Goal: Task Accomplishment & Management: Complete application form

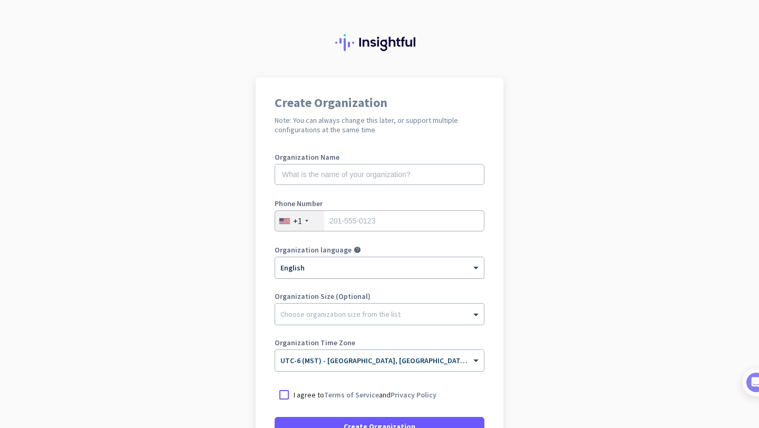
scroll to position [114, 0]
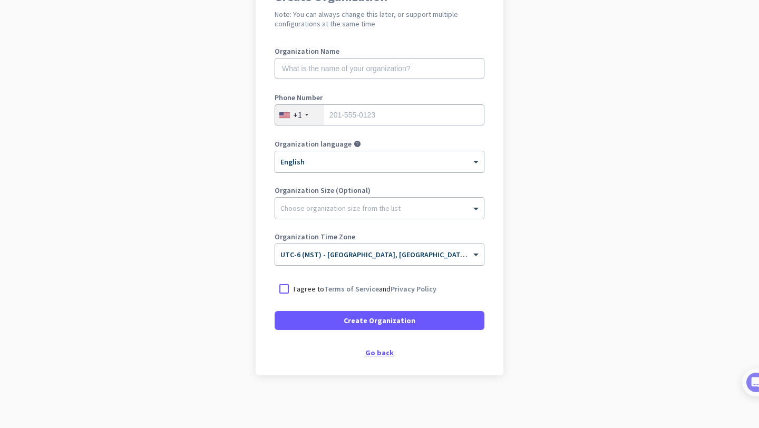
click at [376, 354] on div "Go back" at bounding box center [380, 352] width 210 height 7
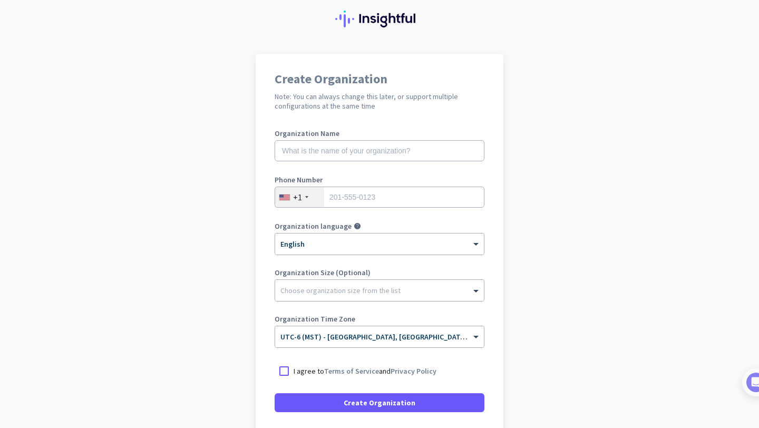
scroll to position [32, 0]
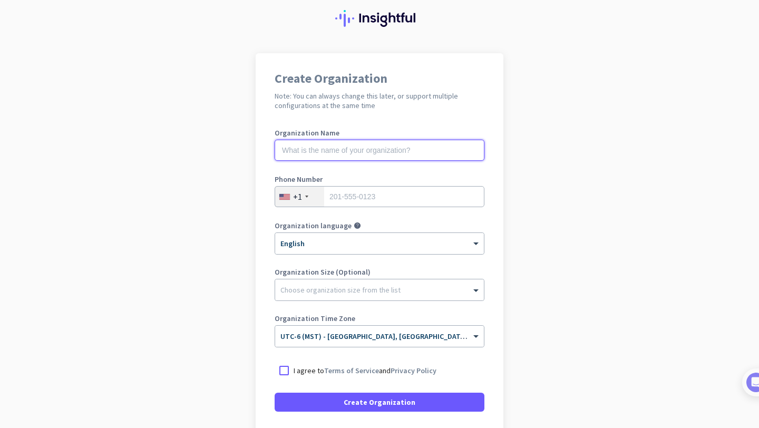
click at [340, 152] on input "text" at bounding box center [380, 150] width 210 height 21
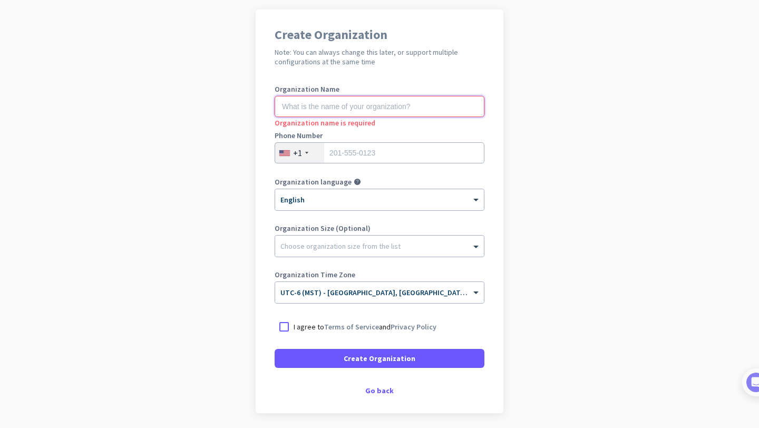
scroll to position [114, 0]
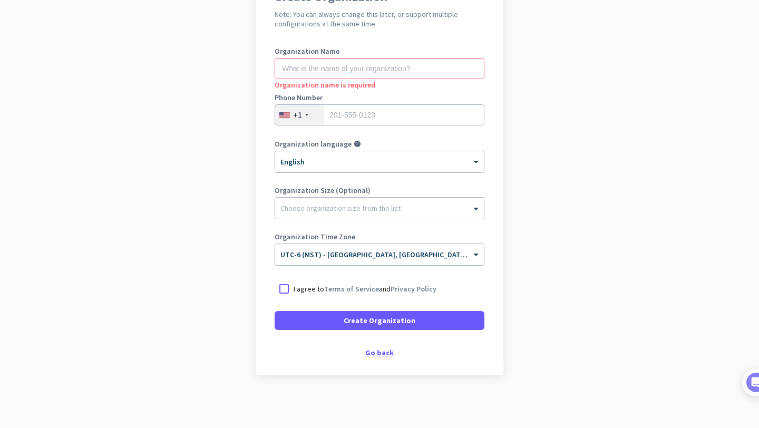
click at [380, 352] on div "Go back" at bounding box center [380, 352] width 210 height 7
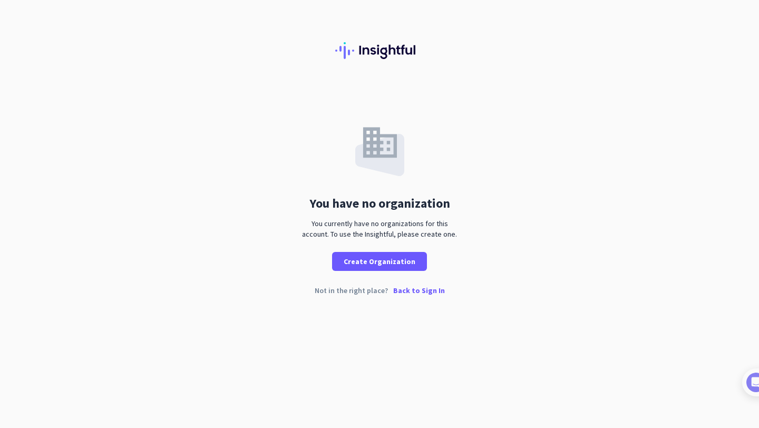
click at [424, 294] on p "Back to Sign In" at bounding box center [419, 290] width 52 height 7
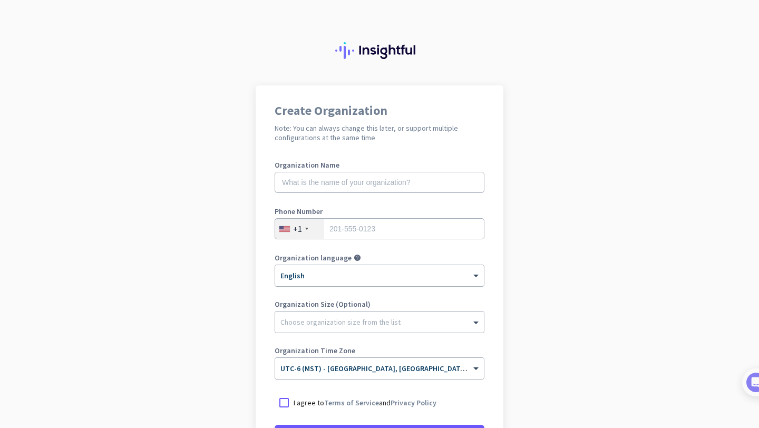
scroll to position [70, 0]
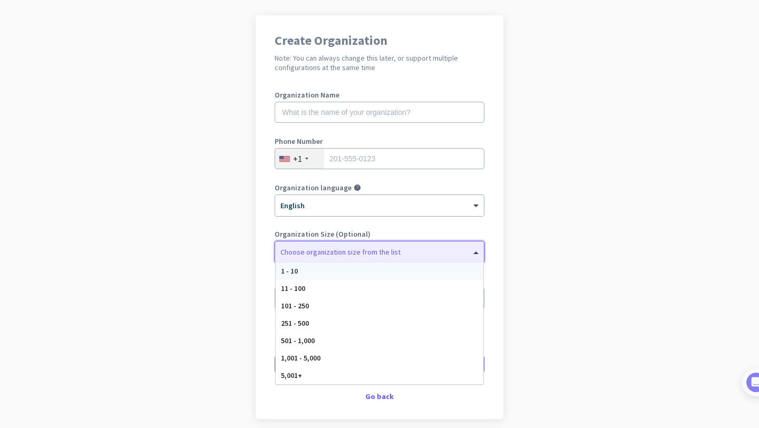
click at [373, 261] on div "Choose organization size from the list" at bounding box center [379, 252] width 209 height 21
click at [547, 199] on app-onboarding-organization "Create Organization Note: You can always change this later, or support multiple…" at bounding box center [379, 243] width 759 height 457
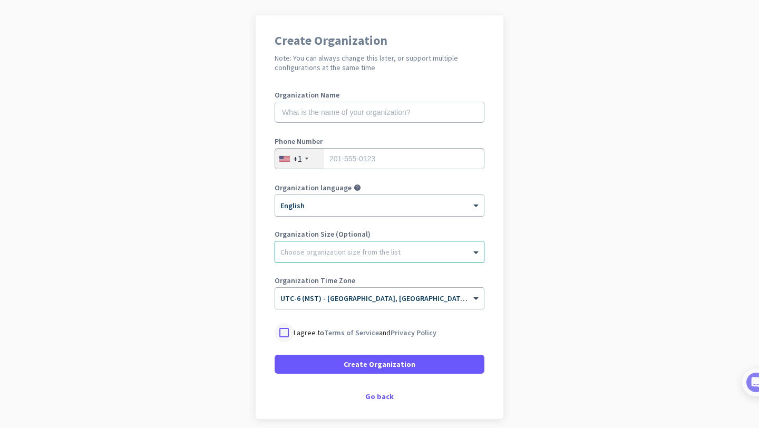
click at [286, 337] on div at bounding box center [284, 332] width 19 height 19
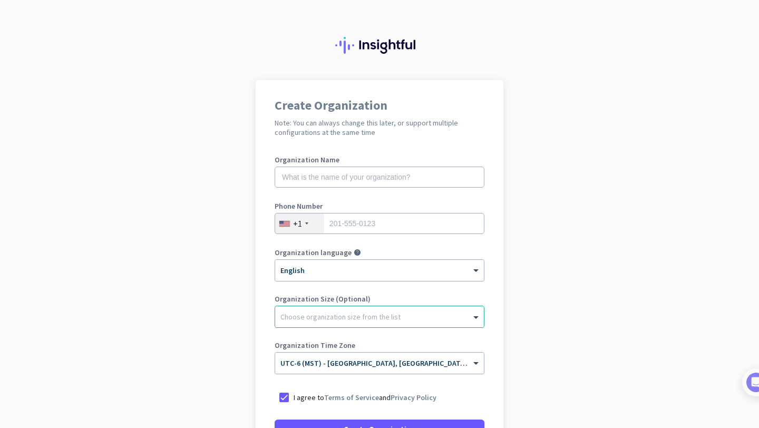
scroll to position [0, 0]
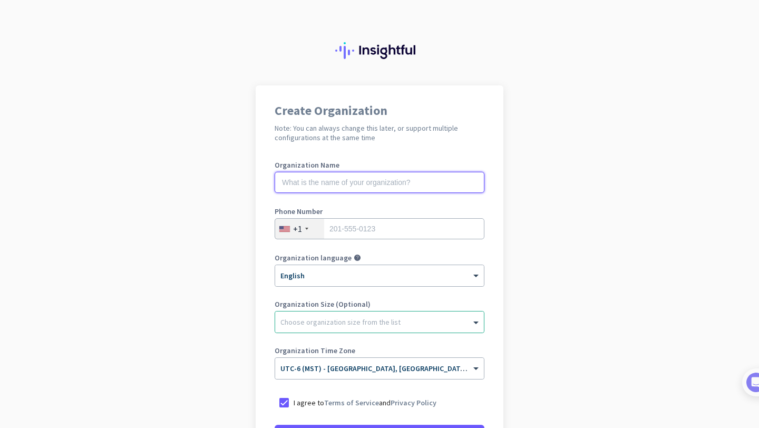
click at [338, 188] on input "text" at bounding box center [380, 182] width 210 height 21
type input "Mercor"
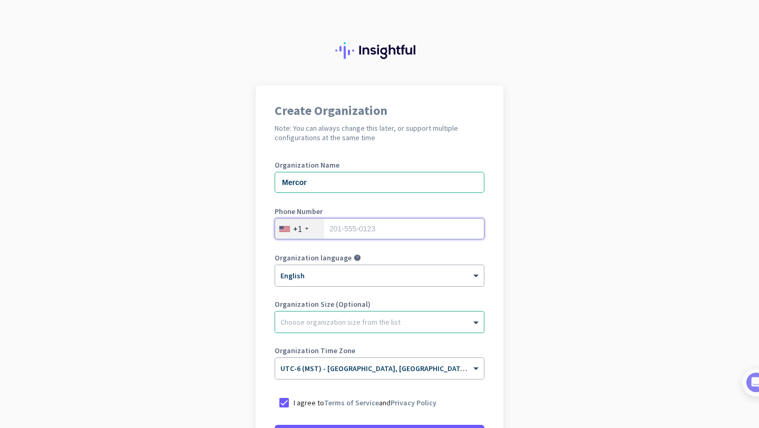
click at [398, 227] on input "tel" at bounding box center [380, 228] width 210 height 21
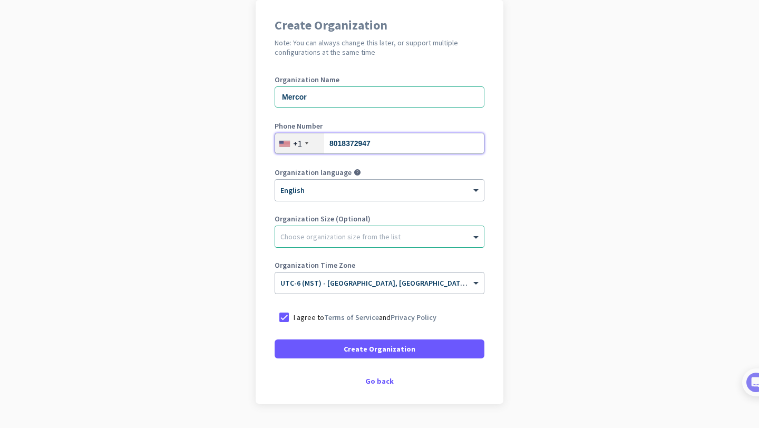
scroll to position [114, 0]
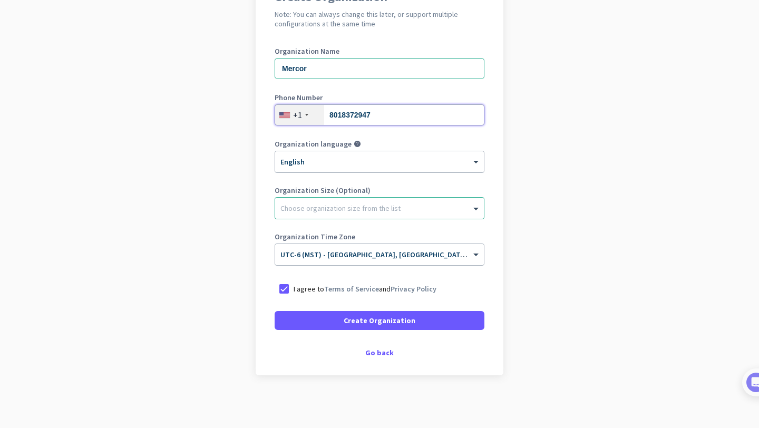
type input "8018372947"
click at [385, 321] on span "Create Organization" at bounding box center [380, 320] width 72 height 11
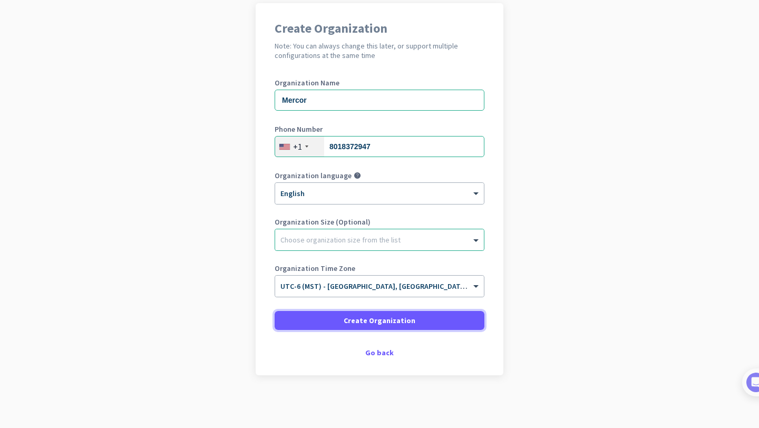
scroll to position [82, 0]
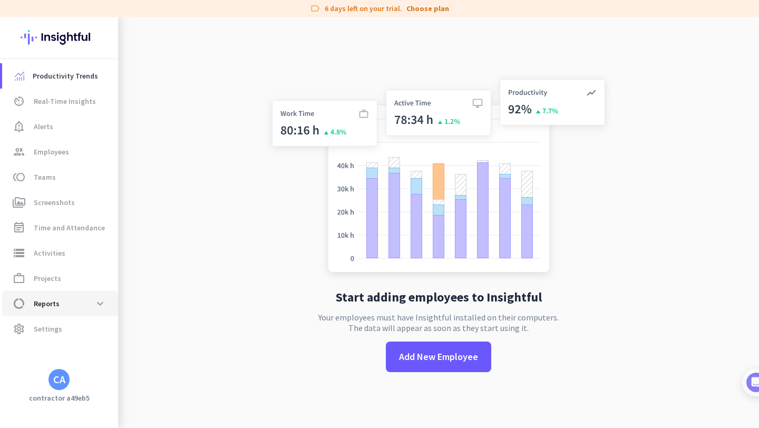
click at [71, 304] on span "data_usage Reports expand_more" at bounding box center [60, 303] width 99 height 19
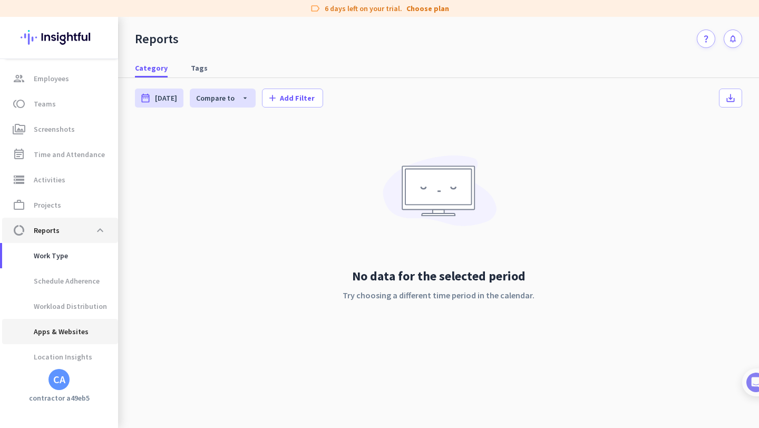
scroll to position [74, 0]
click at [31, 37] on img at bounding box center [59, 37] width 77 height 41
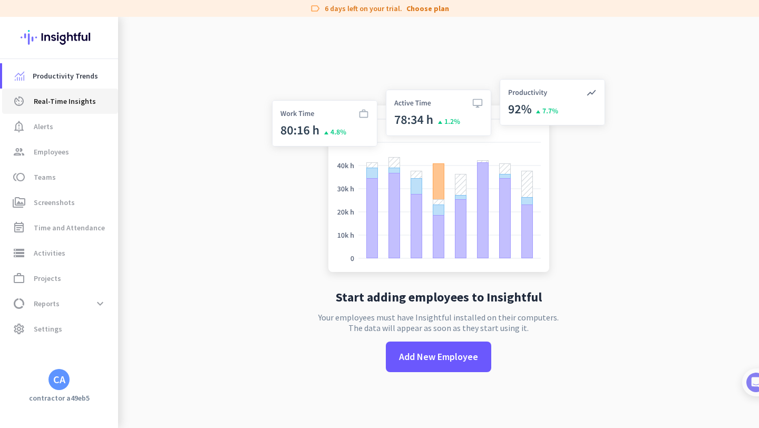
click at [63, 95] on span "Real-Time Insights" at bounding box center [65, 101] width 62 height 13
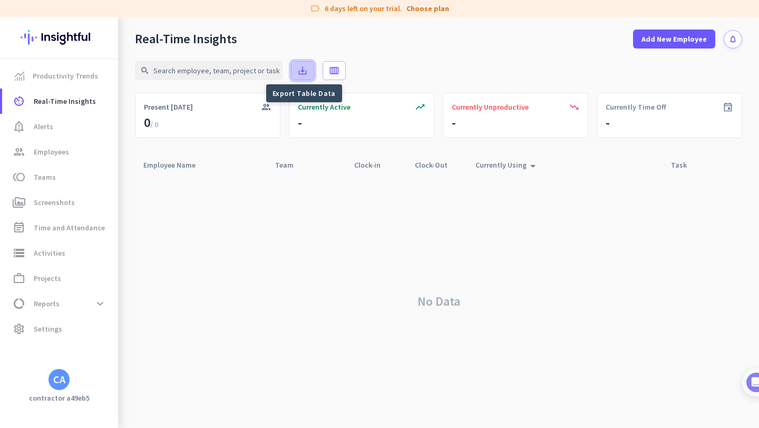
click at [307, 71] on icon "save_alt" at bounding box center [302, 70] width 11 height 11
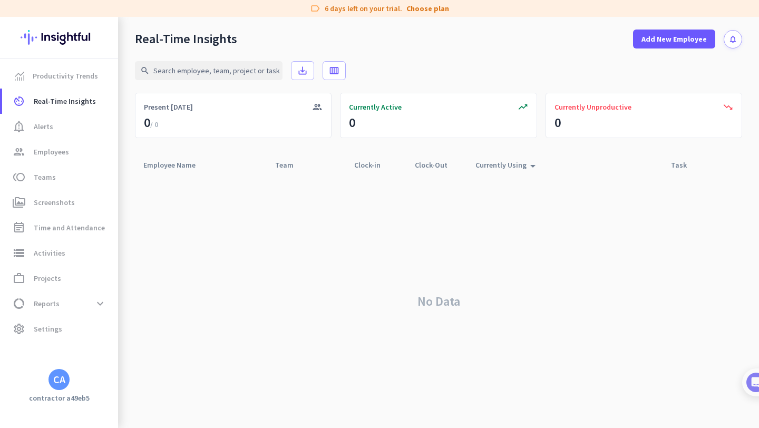
click at [53, 379] on div "CA" at bounding box center [59, 379] width 12 height 11
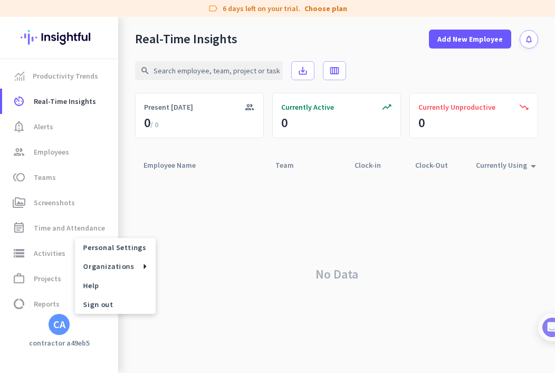
click at [69, 73] on div at bounding box center [277, 186] width 555 height 373
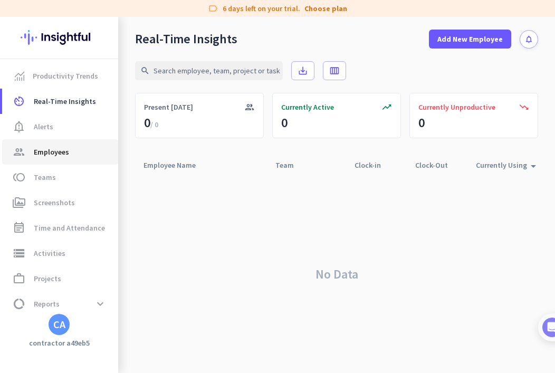
click at [61, 153] on span "Employees" at bounding box center [51, 152] width 35 height 13
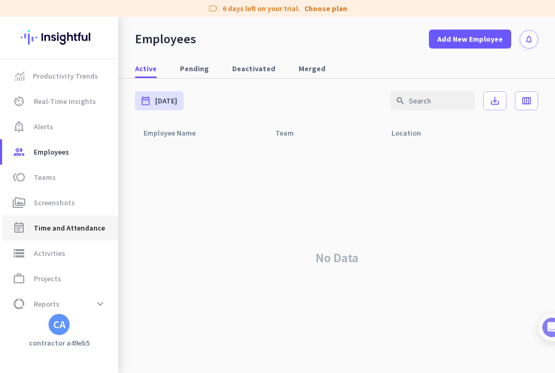
click at [68, 228] on span "Time and Attendance" at bounding box center [69, 228] width 71 height 13
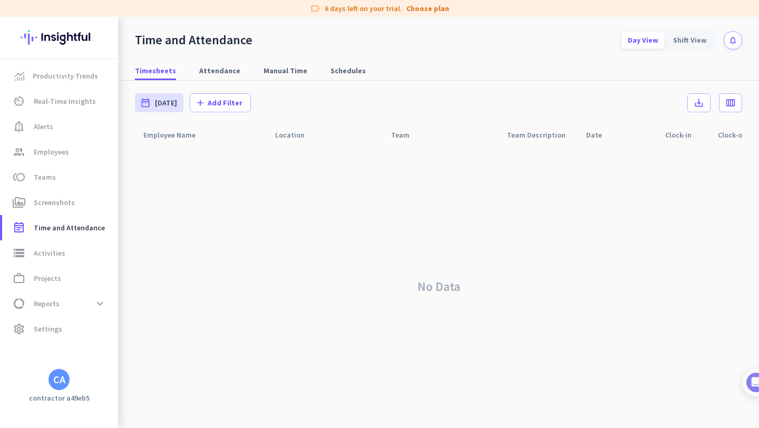
click at [61, 382] on div "CA" at bounding box center [59, 379] width 12 height 11
click at [80, 385] on div at bounding box center [379, 214] width 759 height 428
click at [37, 307] on span "Reports" at bounding box center [47, 303] width 26 height 13
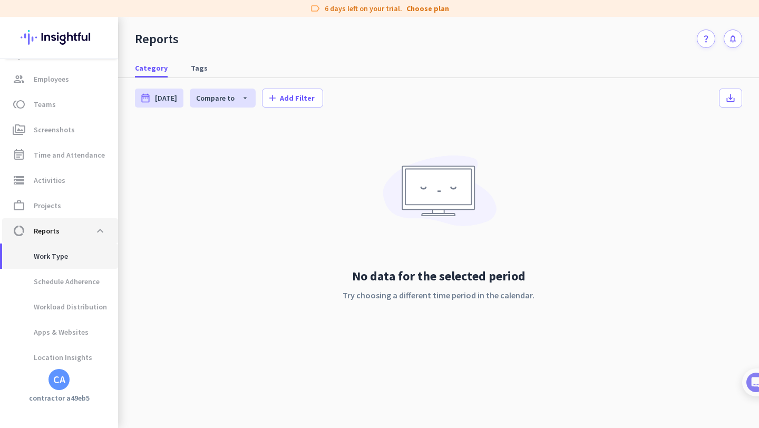
scroll to position [74, 0]
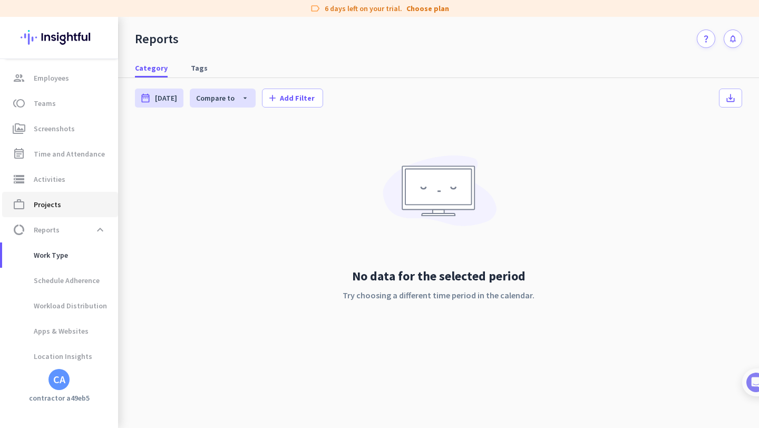
click at [54, 200] on span "Projects" at bounding box center [47, 204] width 27 height 13
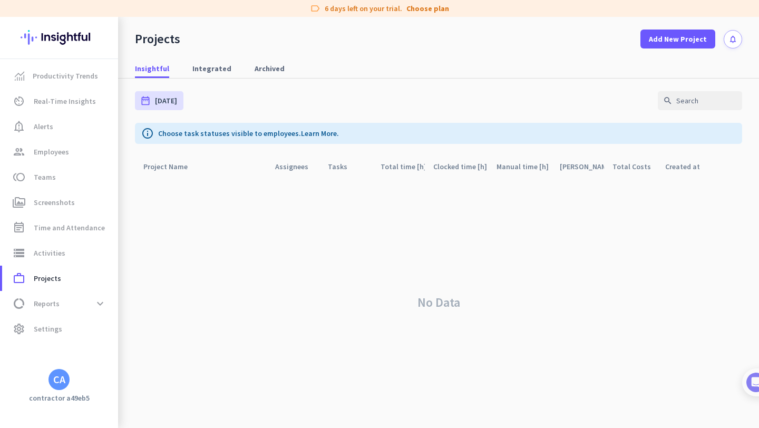
click at [51, 39] on img at bounding box center [59, 37] width 77 height 41
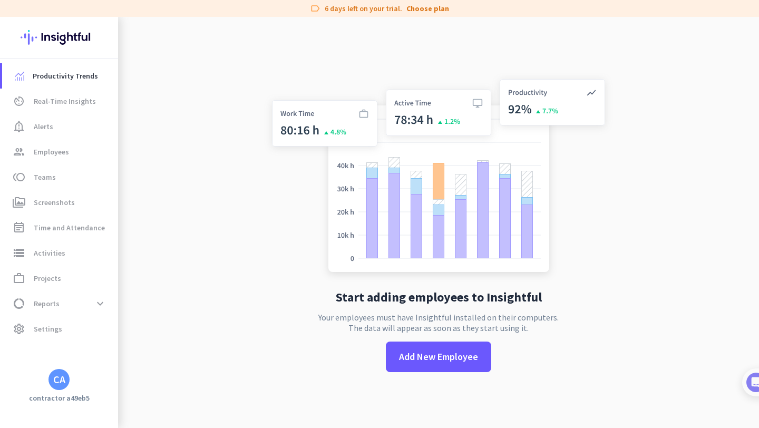
scroll to position [17, 0]
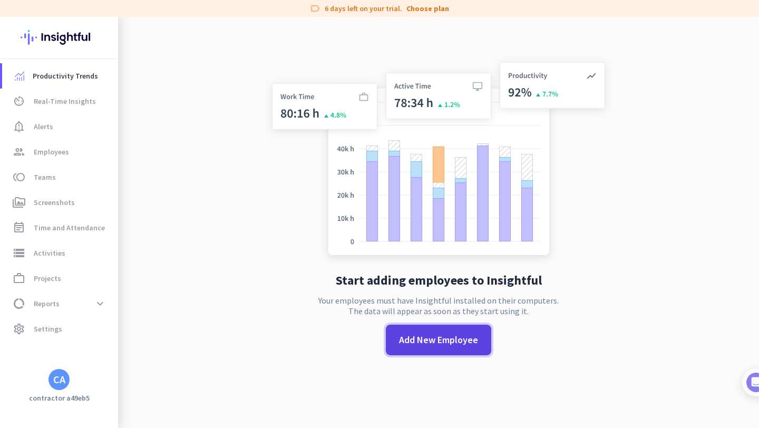
click at [418, 347] on span at bounding box center [438, 340] width 105 height 25
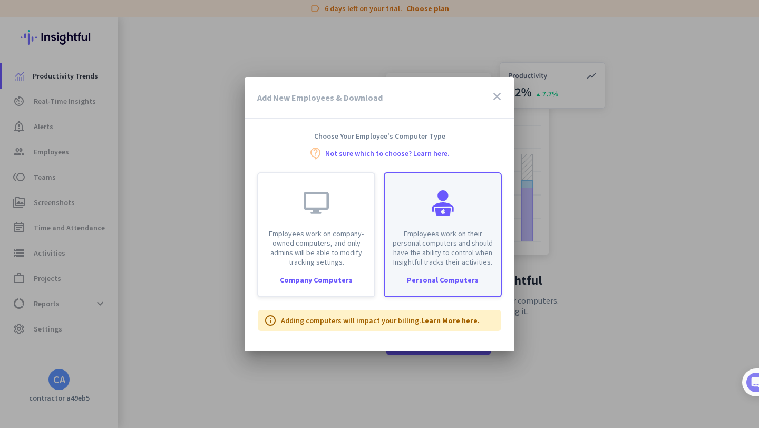
click at [464, 224] on div "Employees work on their personal computers and should have the ability to contr…" at bounding box center [443, 220] width 116 height 93
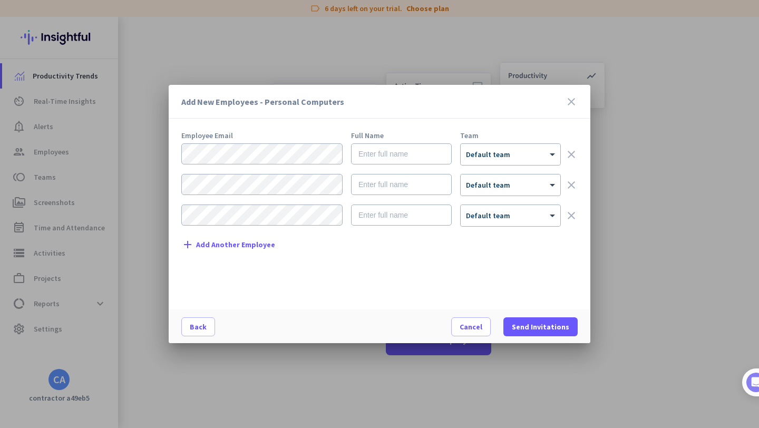
click at [573, 99] on icon "close" at bounding box center [571, 101] width 13 height 13
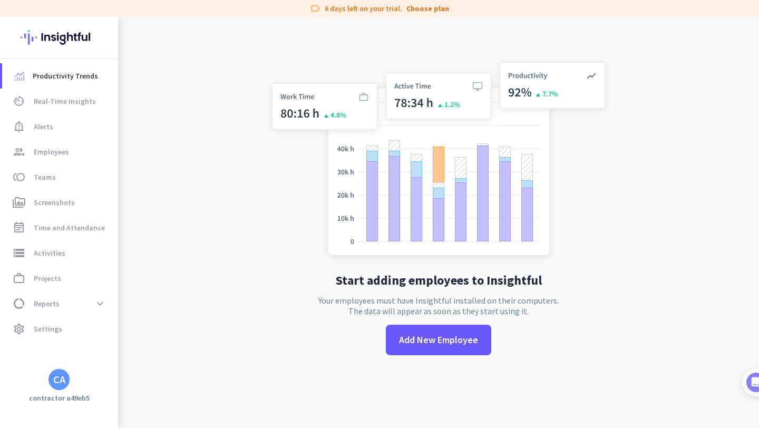
click at [39, 45] on img at bounding box center [59, 37] width 77 height 41
click at [44, 326] on span "Settings" at bounding box center [48, 329] width 28 height 13
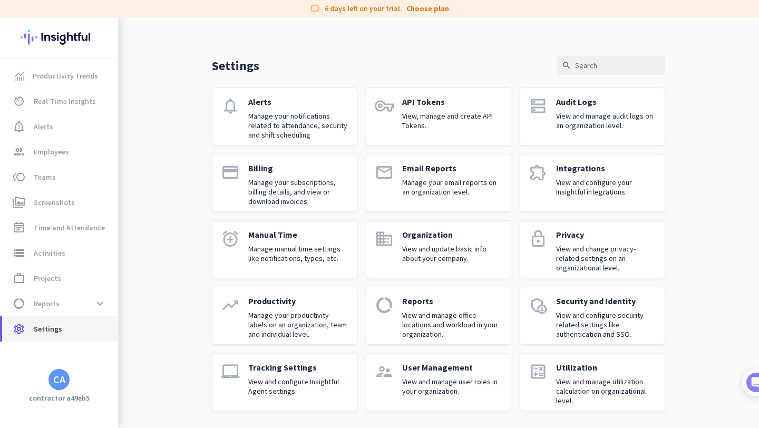
scroll to position [12, 0]
click at [47, 310] on span "data_usage Reports expand_more" at bounding box center [60, 303] width 99 height 19
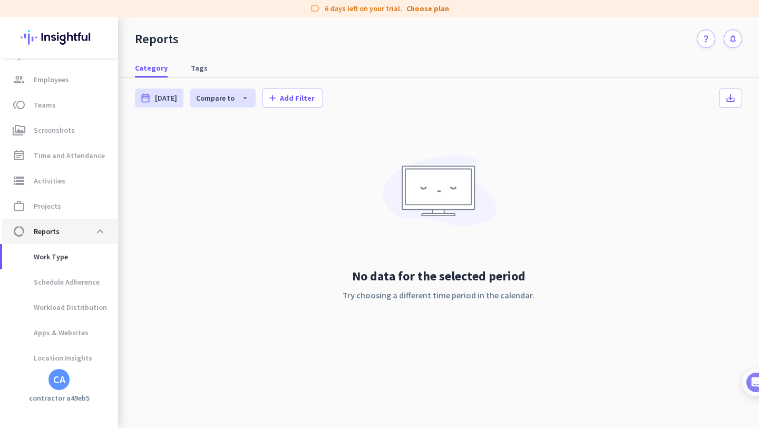
scroll to position [74, 0]
click at [82, 335] on span "Apps & Websites" at bounding box center [50, 331] width 78 height 25
